Goal: Task Accomplishment & Management: Use online tool/utility

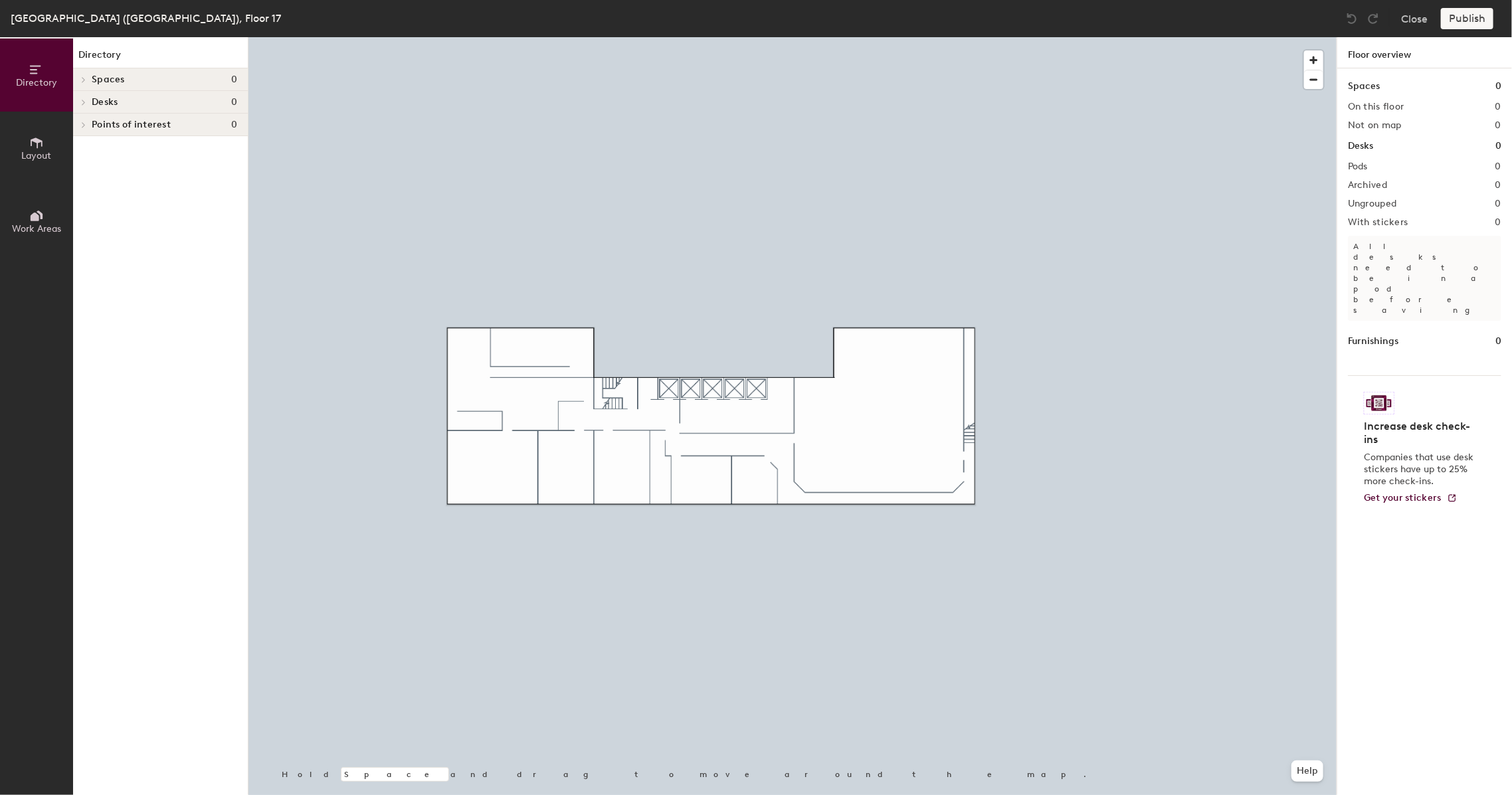
click at [30, 131] on button "Layout" at bounding box center [36, 147] width 73 height 73
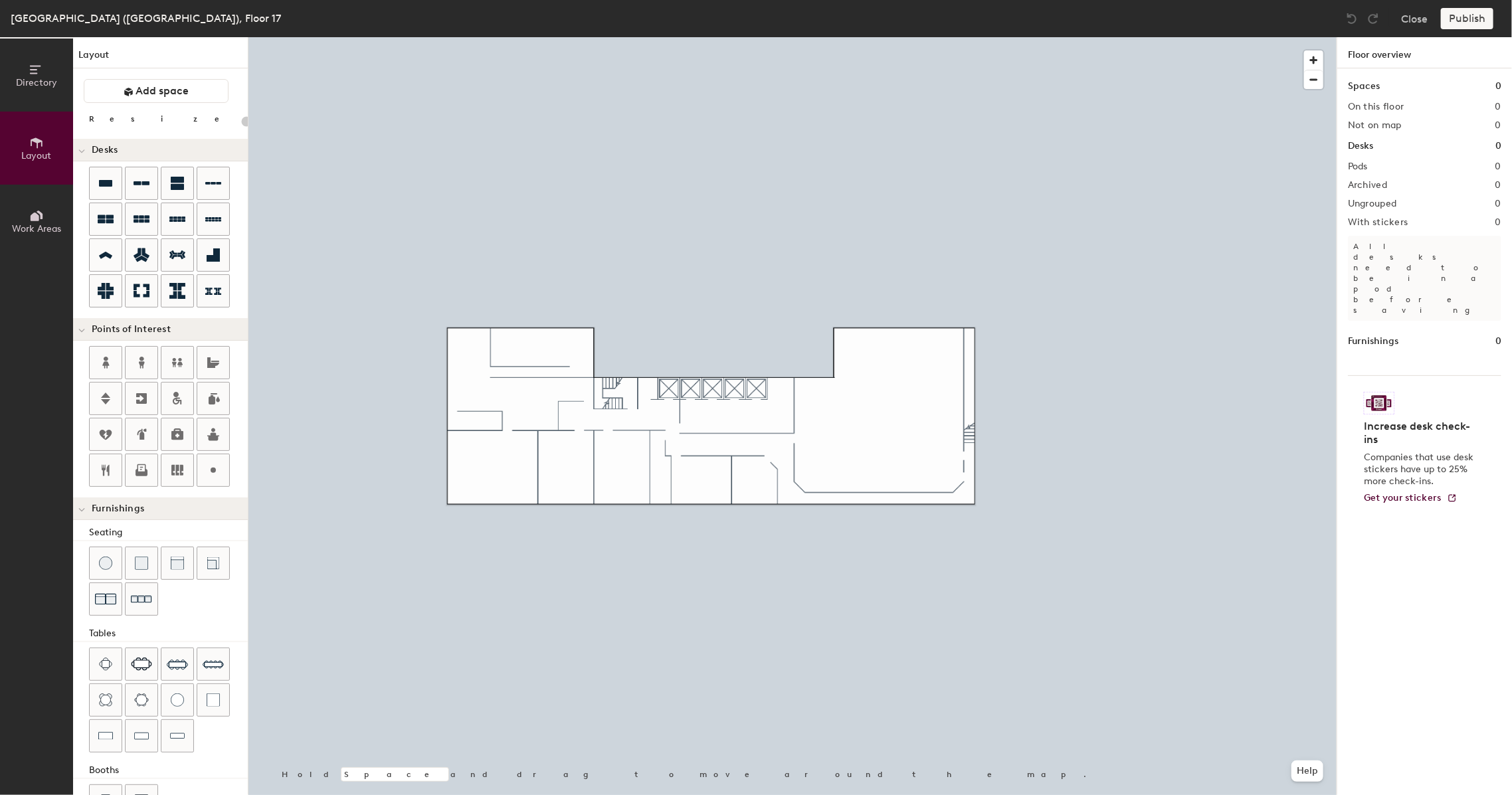
click at [718, 410] on div "Directory Layout Work Areas Layout Add space Resize Desks Points of Interest Fu…" at bounding box center [756, 416] width 1512 height 758
click at [1127, 37] on div at bounding box center [793, 37] width 1088 height 0
click at [1419, 22] on button "Close" at bounding box center [1415, 19] width 27 height 21
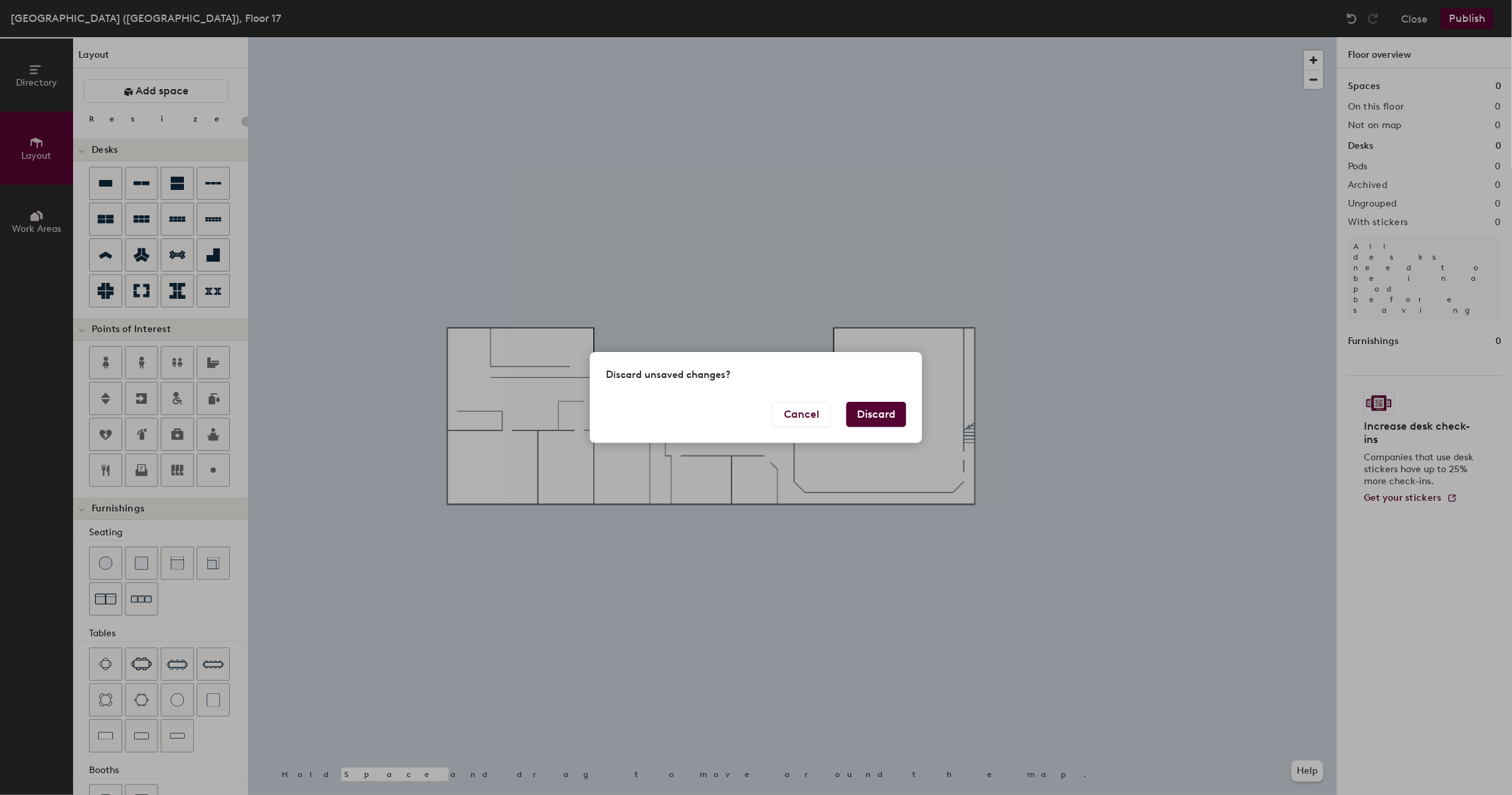
click at [870, 409] on button "Discard" at bounding box center [876, 414] width 60 height 25
type input "20"
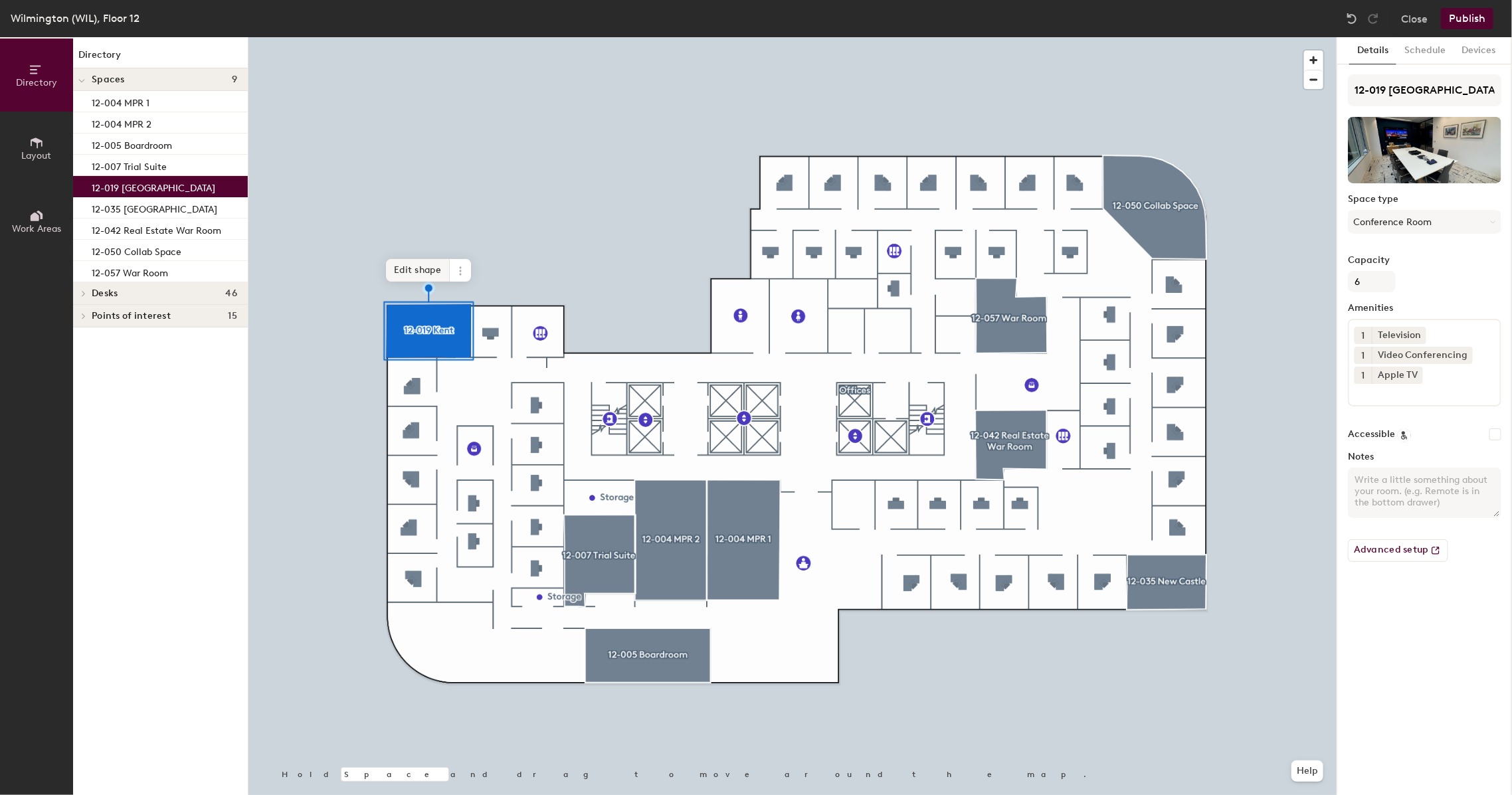
click at [433, 273] on span "Edit shape" at bounding box center [417, 271] width 64 height 22
click at [408, 284] on span "Delete point" at bounding box center [408, 284] width 73 height 22
click at [411, 280] on span "Delete point" at bounding box center [408, 284] width 73 height 22
click at [458, 283] on span "Done" at bounding box center [465, 284] width 39 height 22
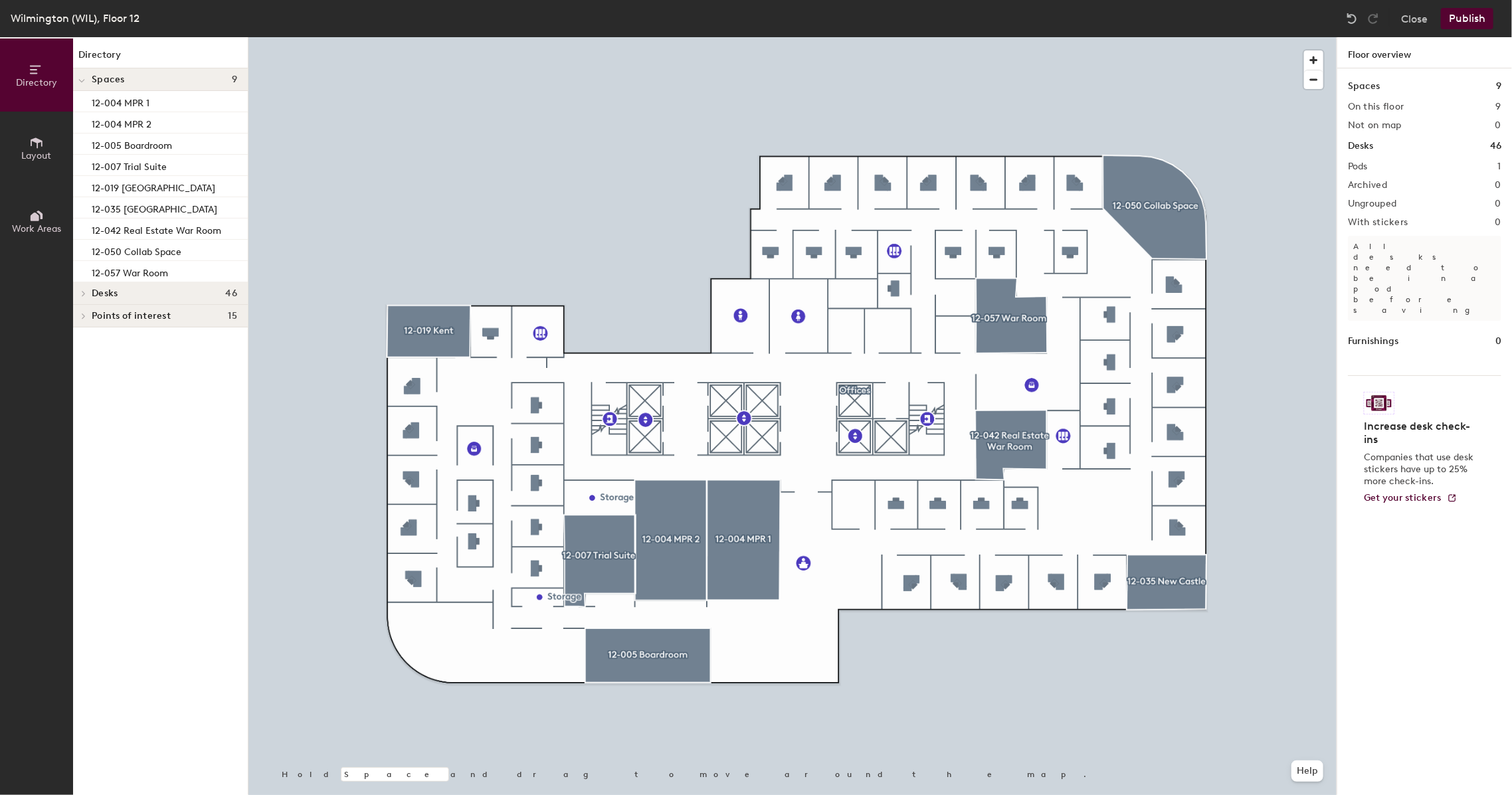
click at [32, 220] on icon at bounding box center [34, 216] width 8 height 8
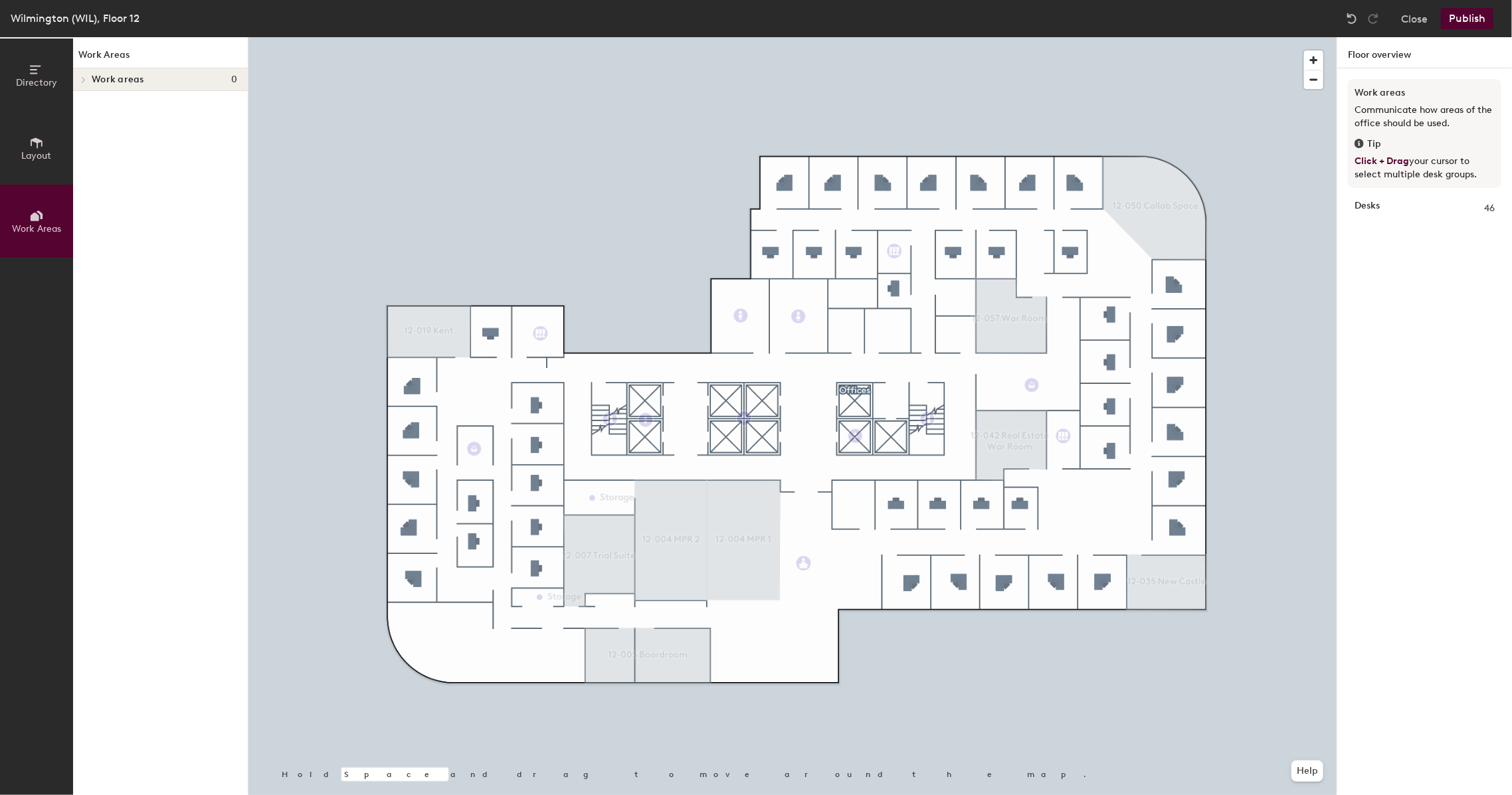
click at [22, 153] on span "Layout" at bounding box center [37, 156] width 30 height 11
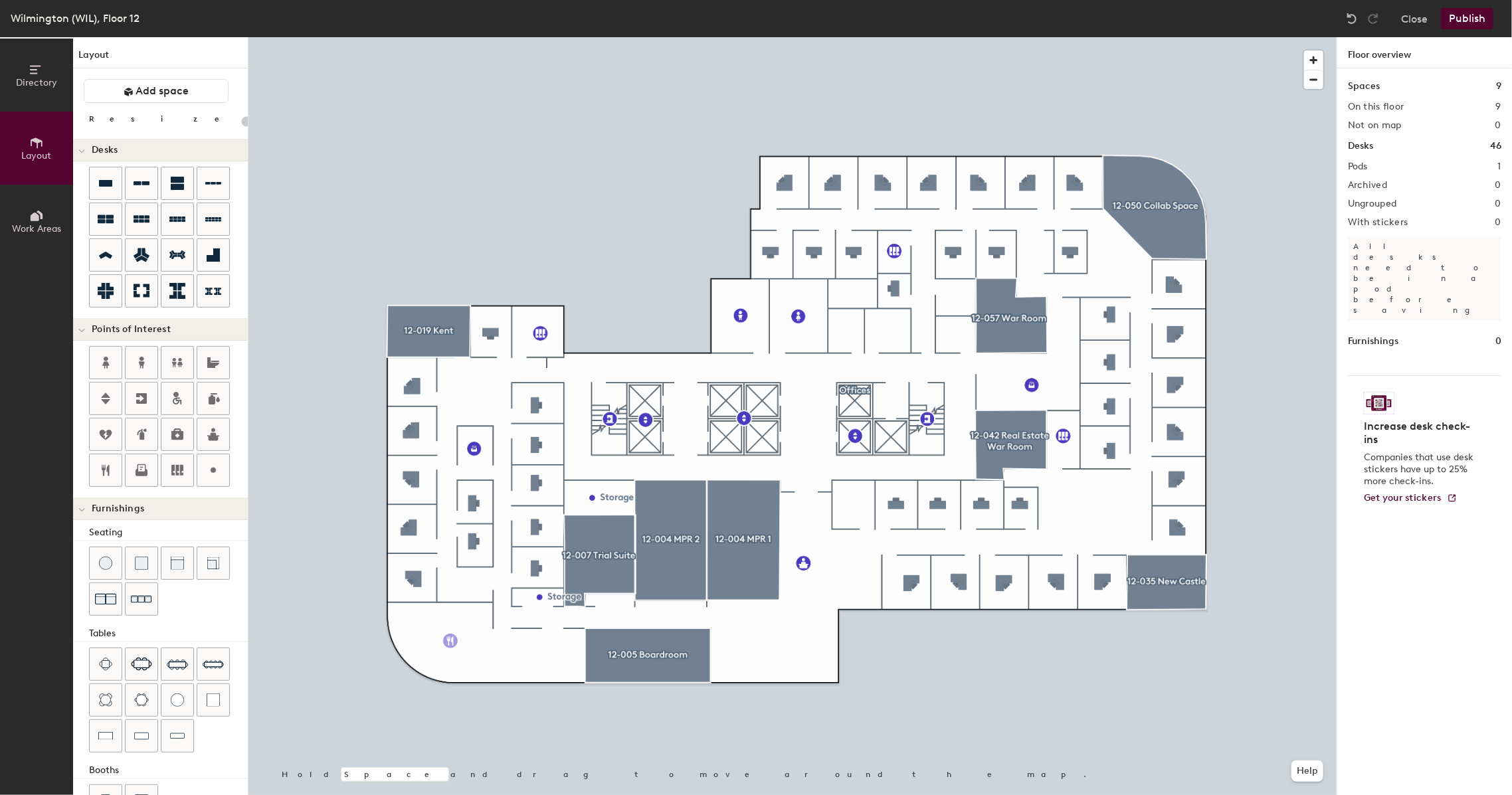
click at [451, 641] on div "Directory Layout Work Areas Layout Add space Resize Desks Points of Interest Fu…" at bounding box center [756, 416] width 1512 height 758
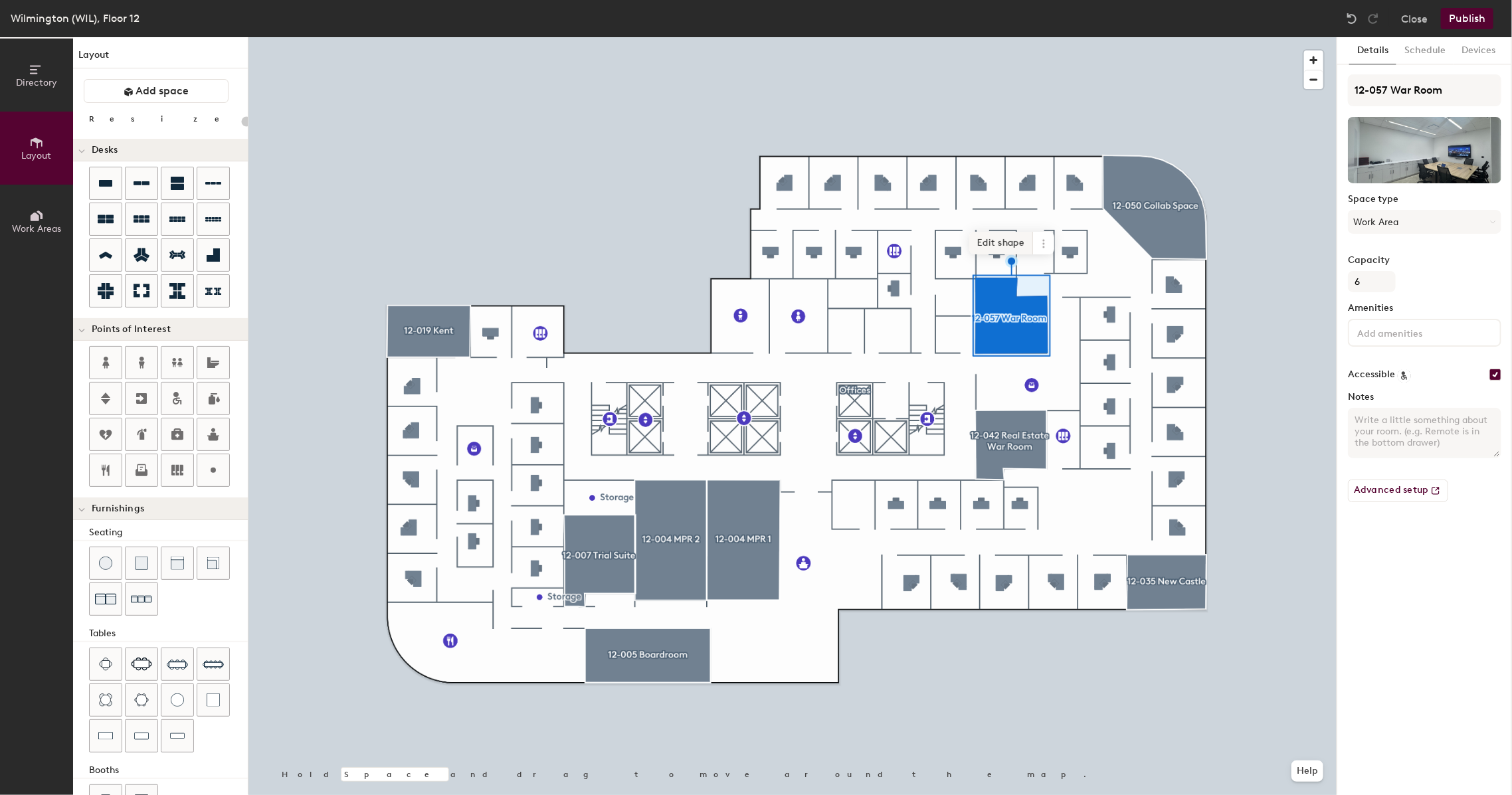
click at [1005, 246] on span "Edit shape" at bounding box center [1001, 243] width 64 height 22
click at [1036, 256] on span "Done" at bounding box center [1048, 258] width 39 height 22
click at [984, 240] on span "Edit shape" at bounding box center [1001, 243] width 64 height 22
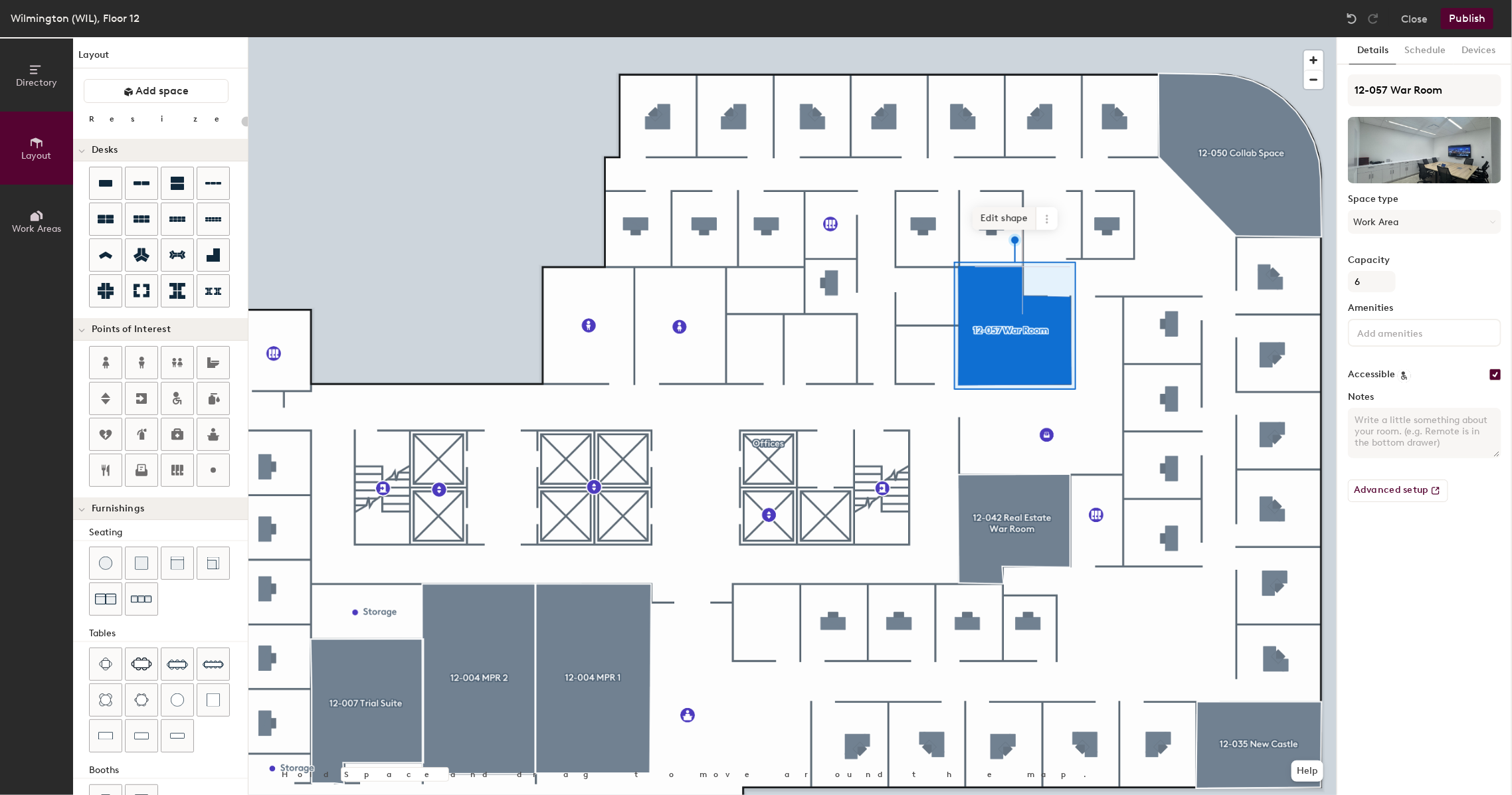
click at [996, 212] on span "Edit shape" at bounding box center [1004, 219] width 64 height 22
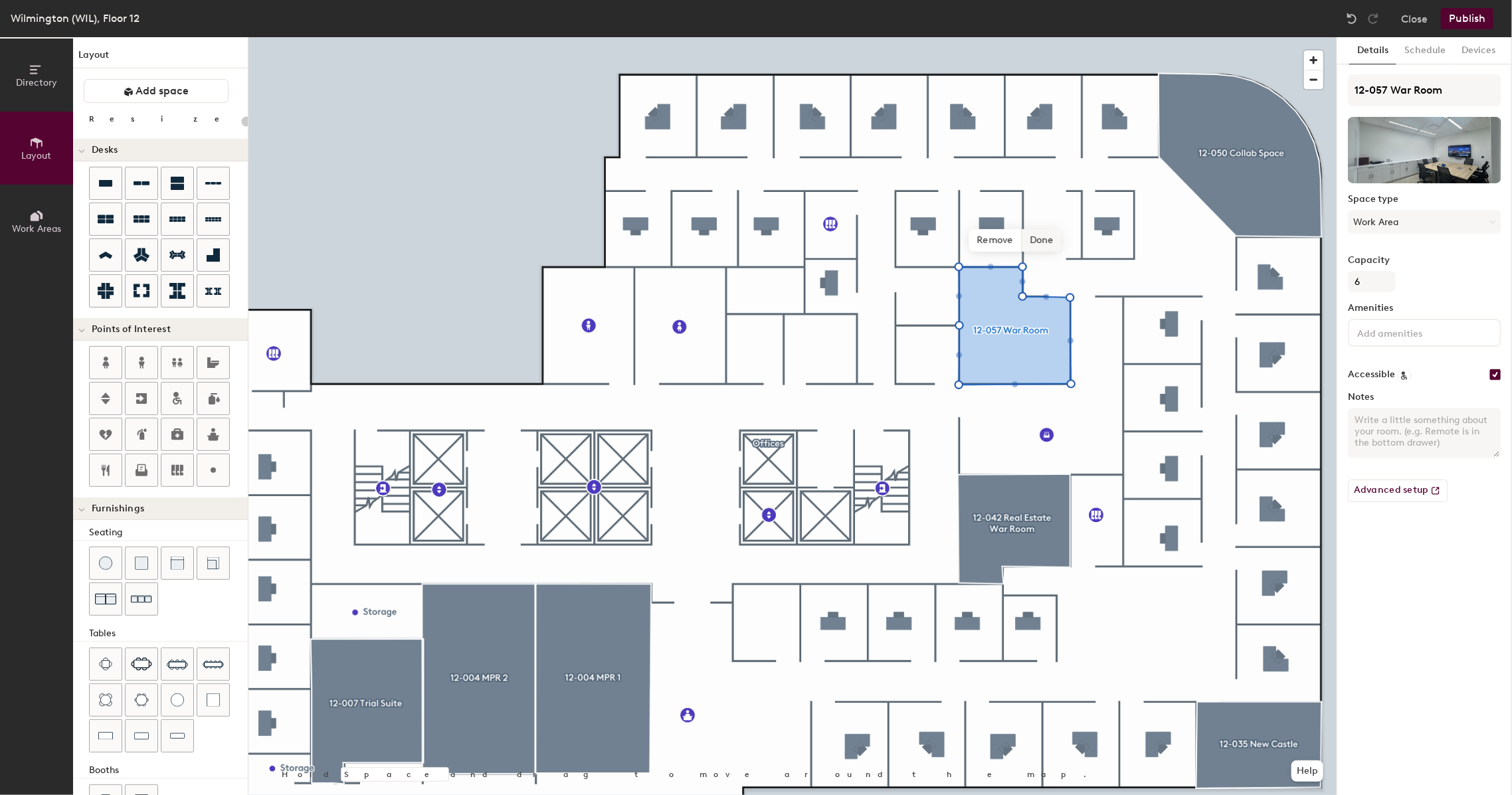
type input "20"
click at [1048, 240] on span "Done" at bounding box center [1041, 240] width 39 height 22
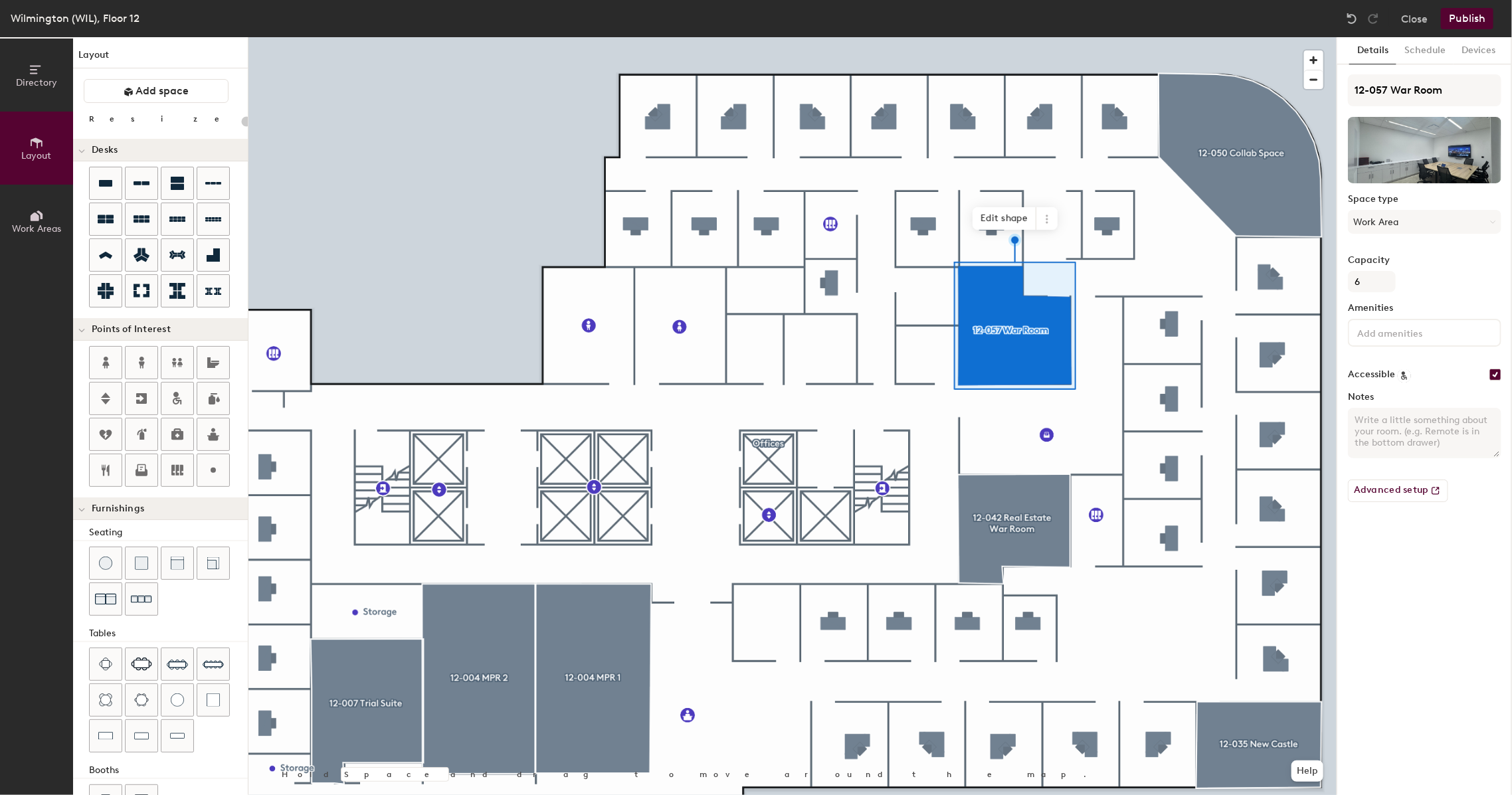
click at [38, 221] on icon at bounding box center [34, 216] width 8 height 8
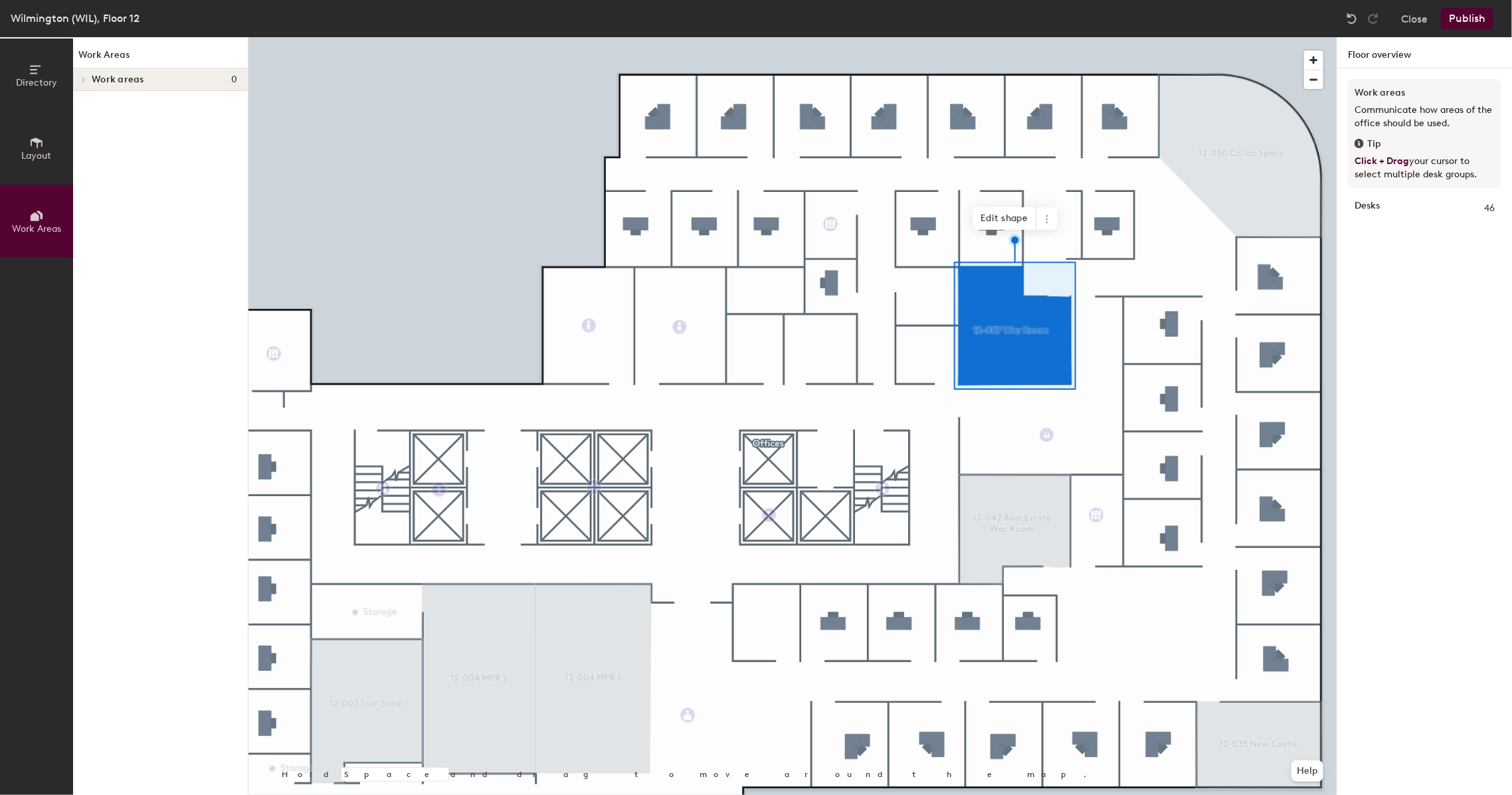
click at [1486, 16] on button "Publish" at bounding box center [1468, 19] width 53 height 21
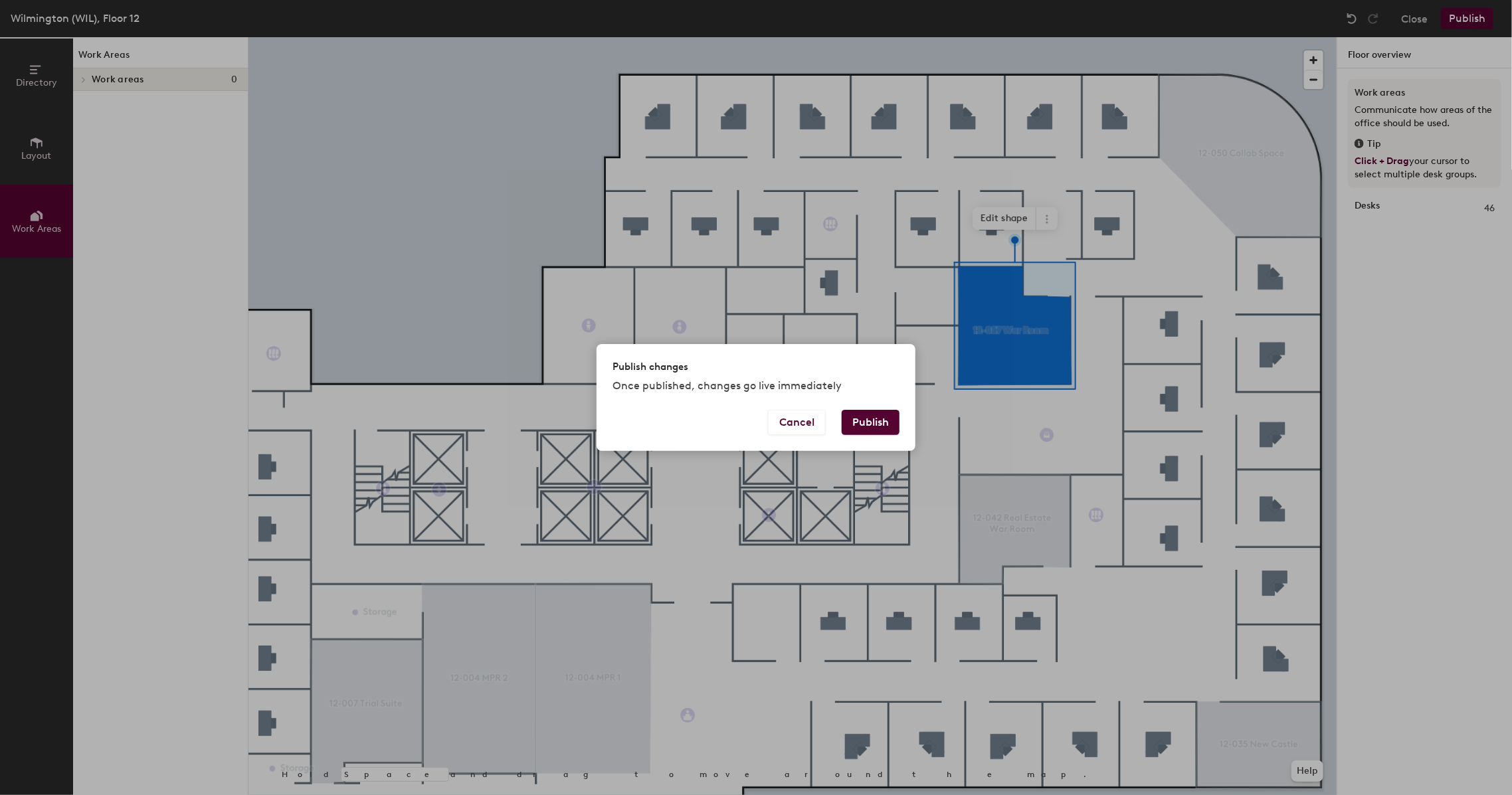
click at [859, 423] on button "Publish" at bounding box center [870, 422] width 57 height 25
